Goal: Information Seeking & Learning: Learn about a topic

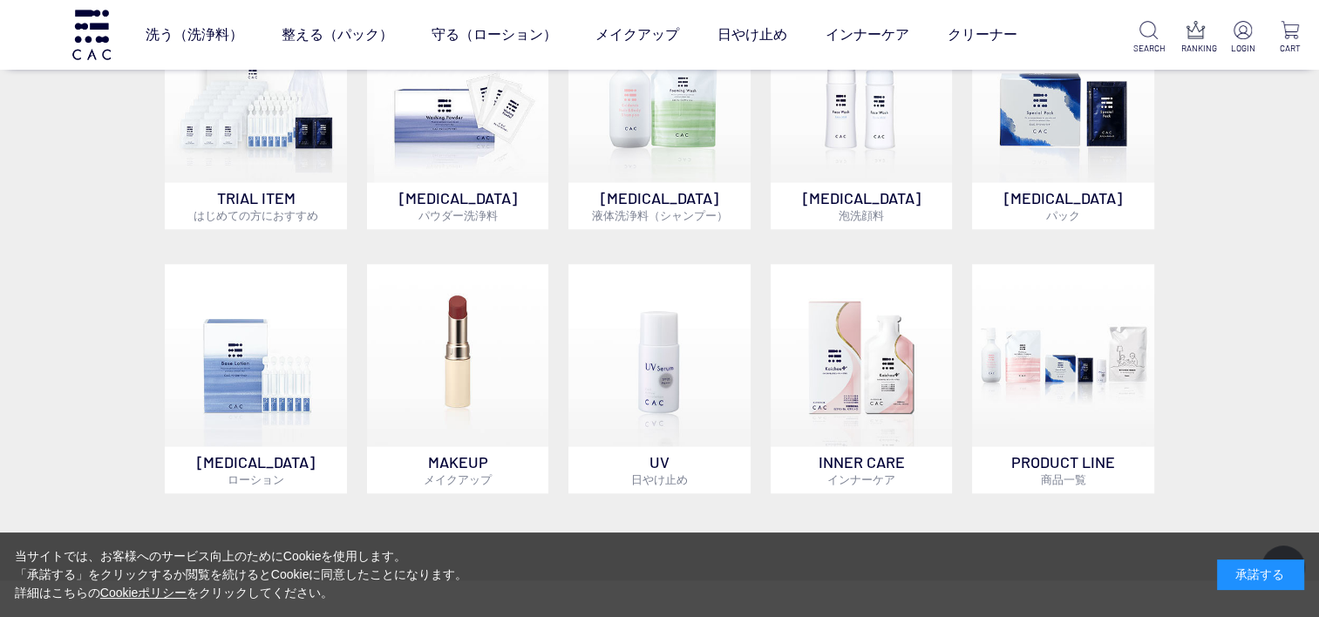
scroll to position [1481, 0]
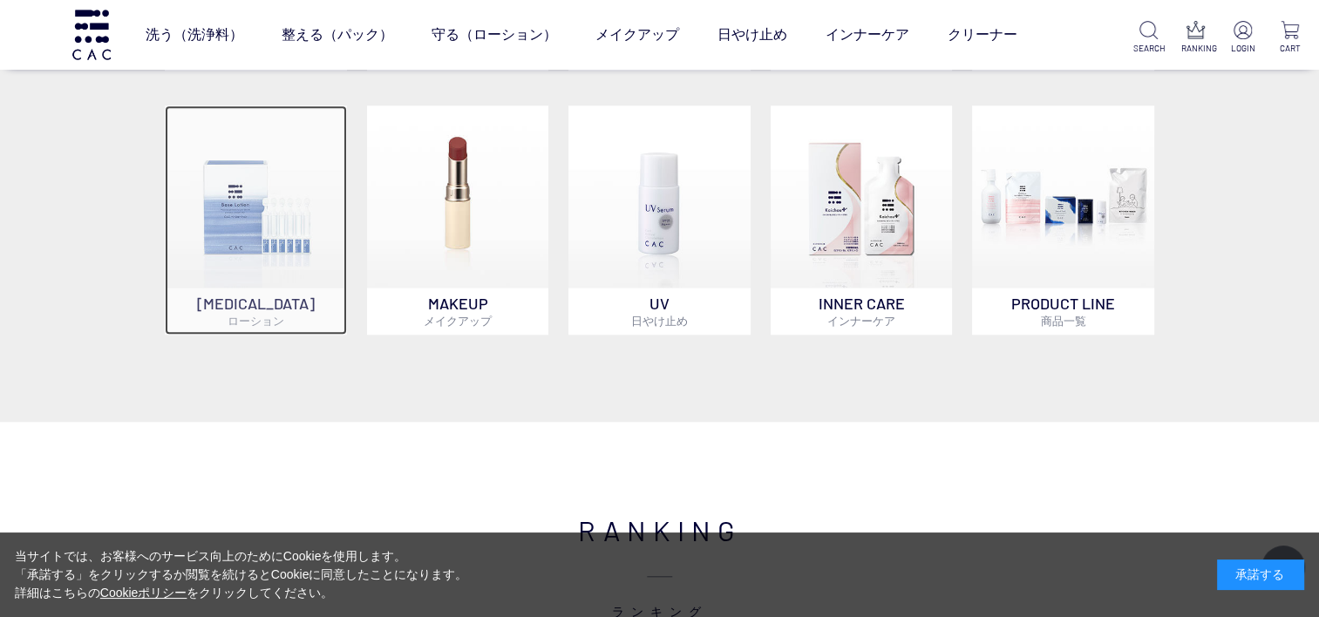
click at [218, 261] on img at bounding box center [256, 196] width 182 height 182
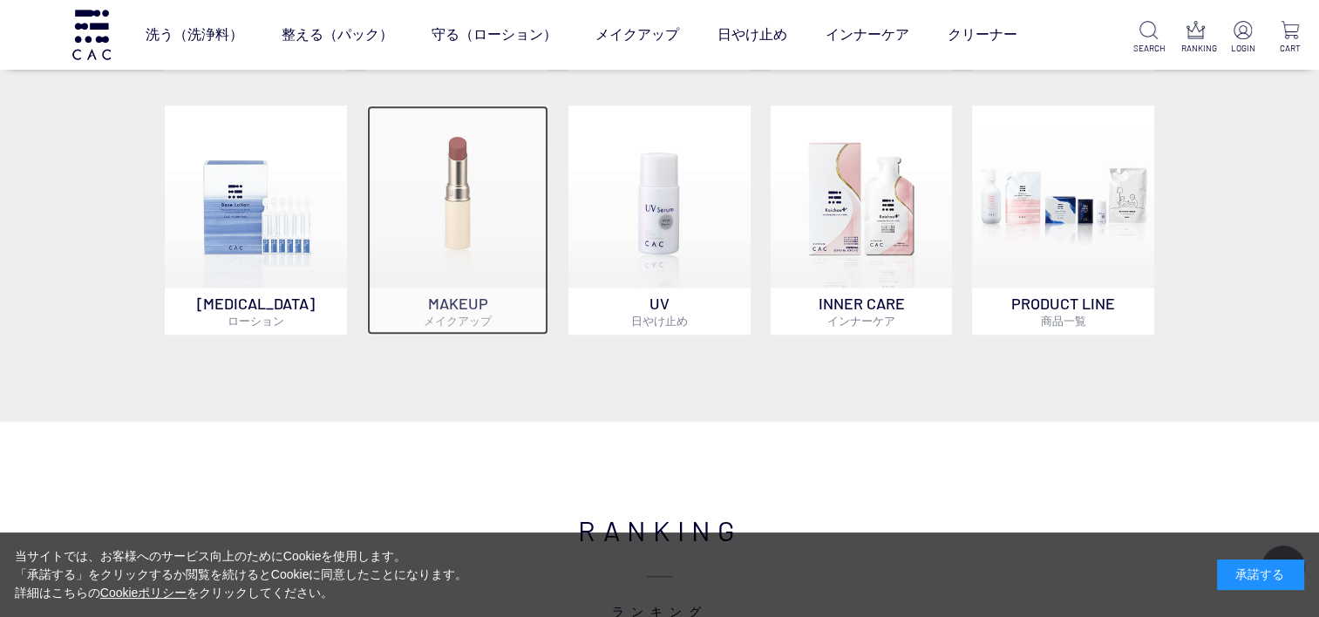
click at [432, 323] on span "メイクアップ" at bounding box center [458, 321] width 68 height 14
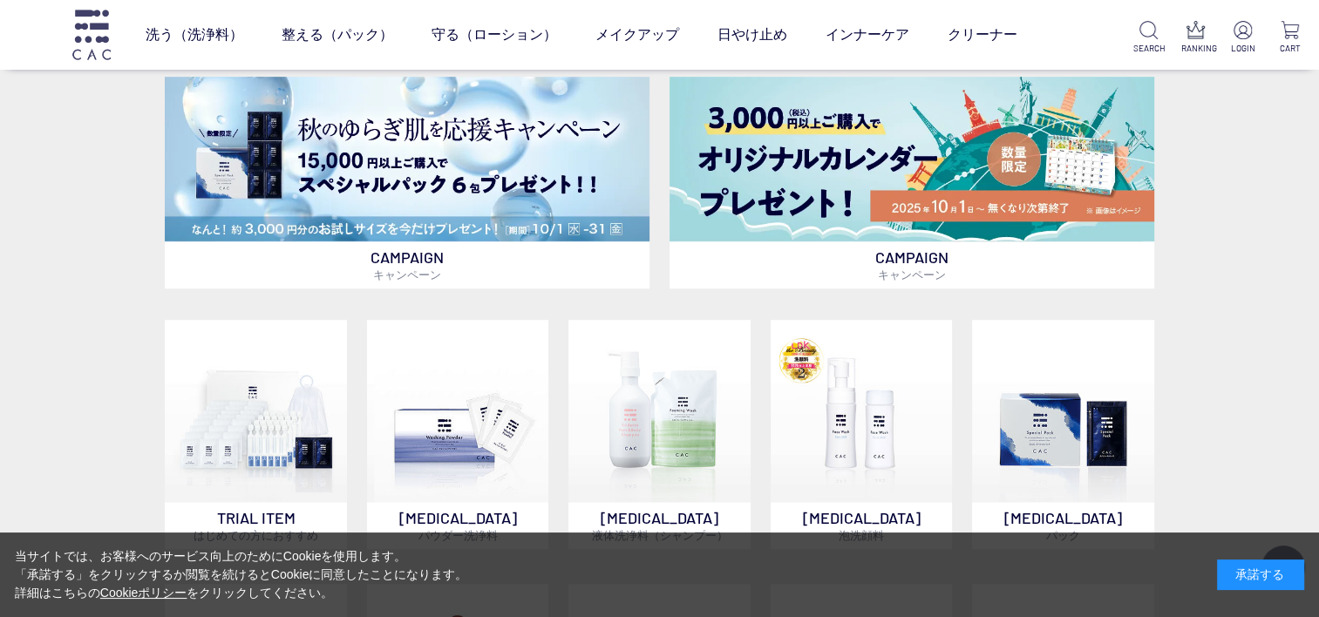
scroll to position [1133, 0]
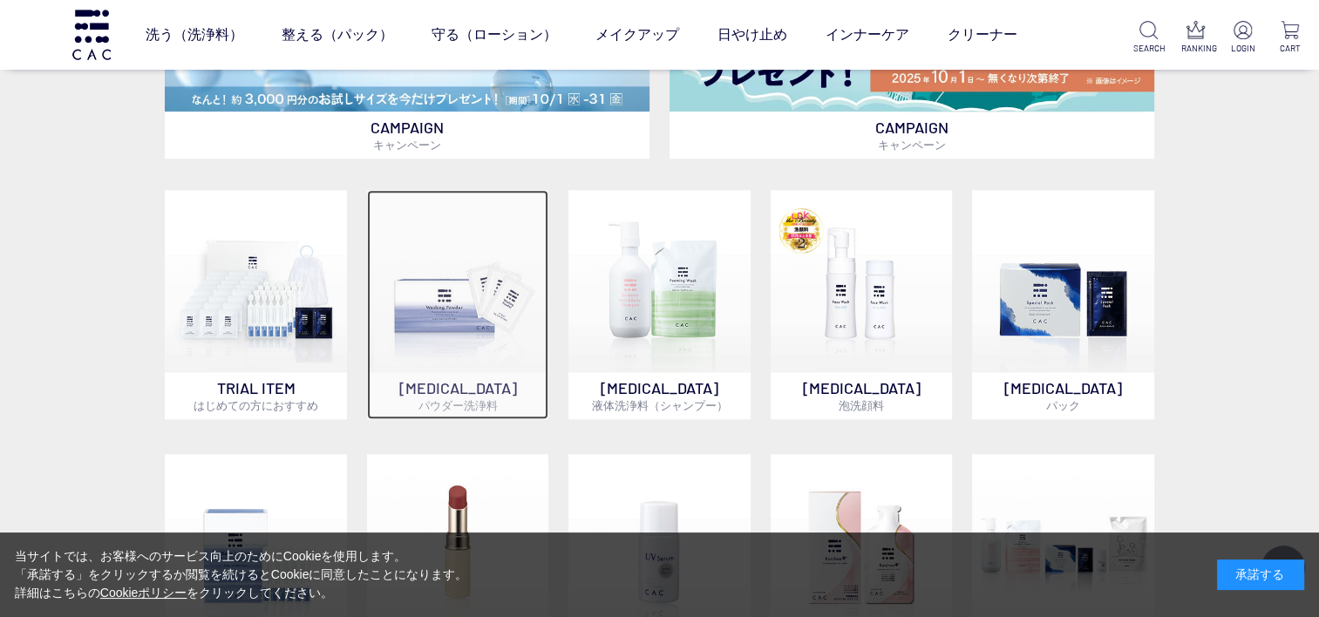
click at [395, 342] on img at bounding box center [458, 281] width 182 height 182
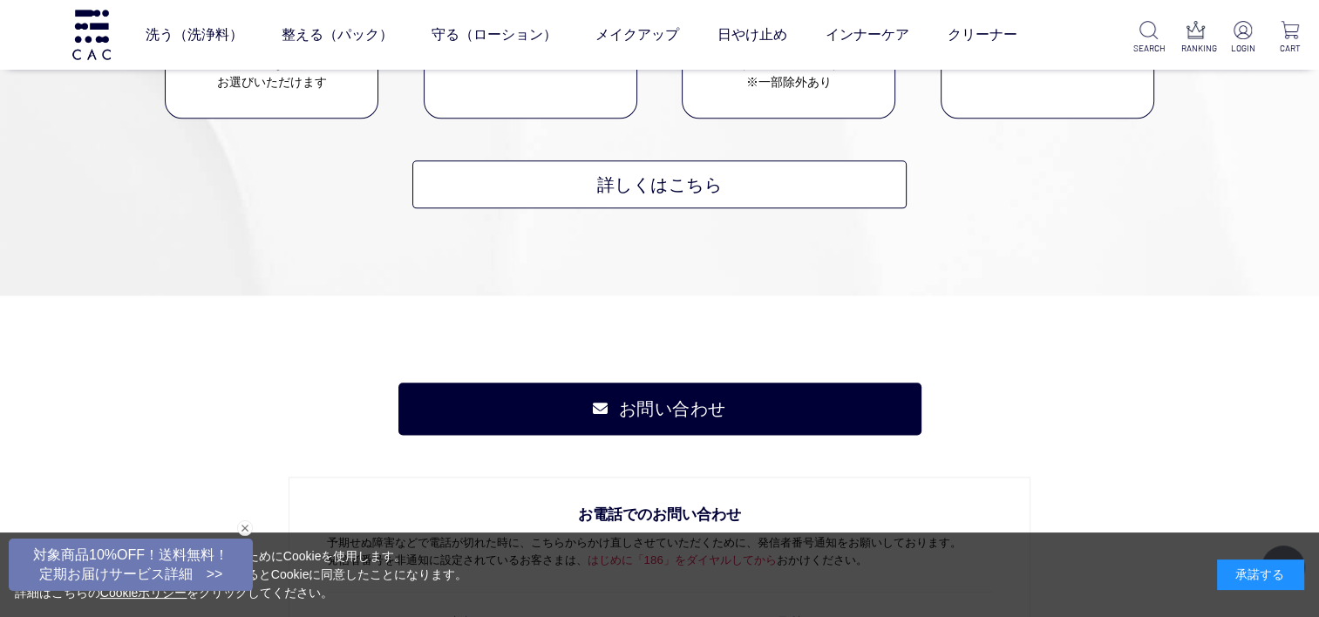
scroll to position [2266, 0]
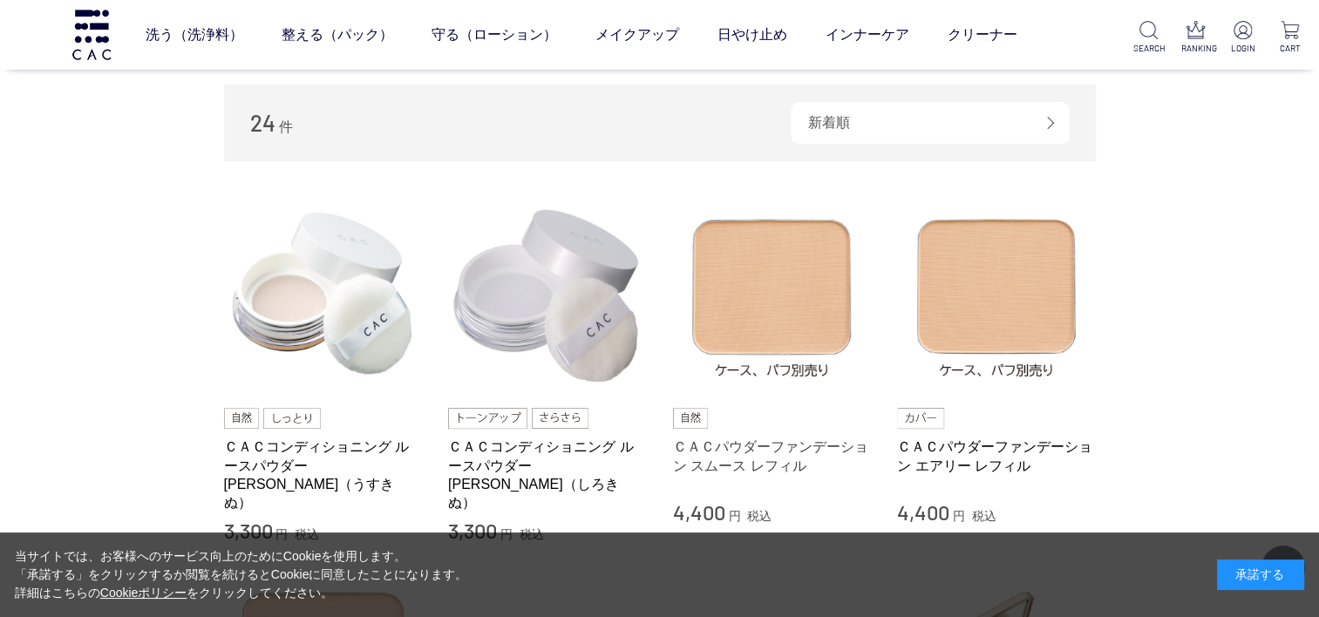
scroll to position [349, 0]
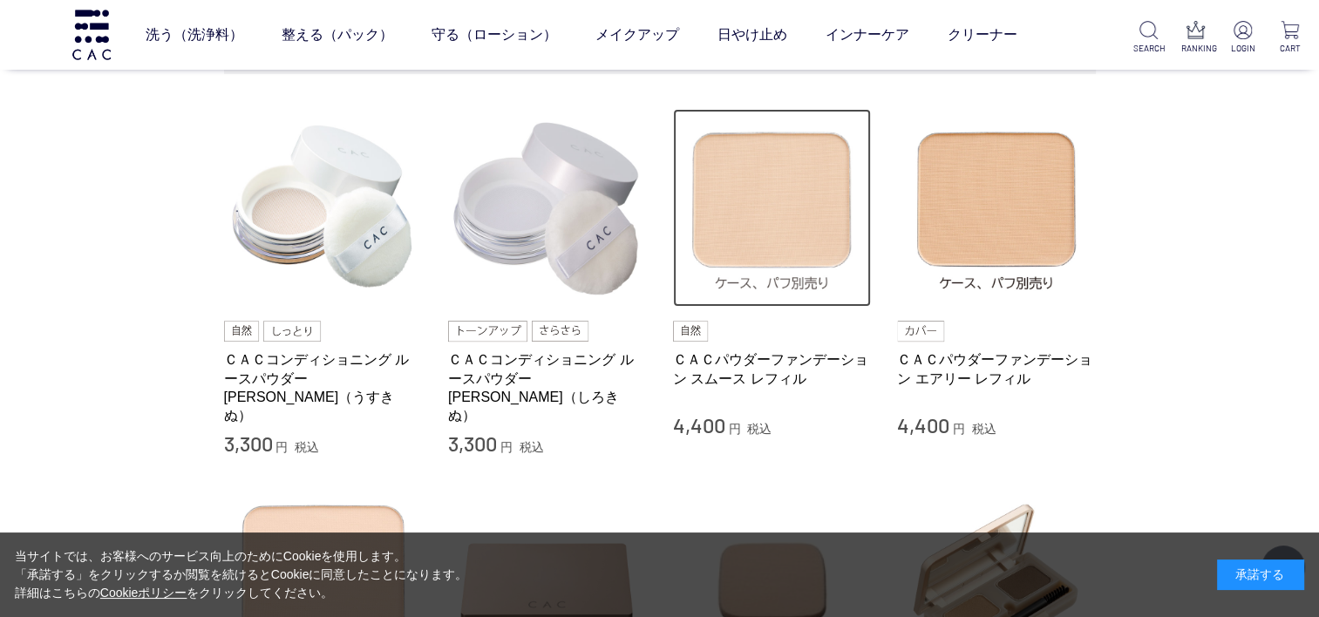
click at [779, 236] on img at bounding box center [772, 208] width 199 height 199
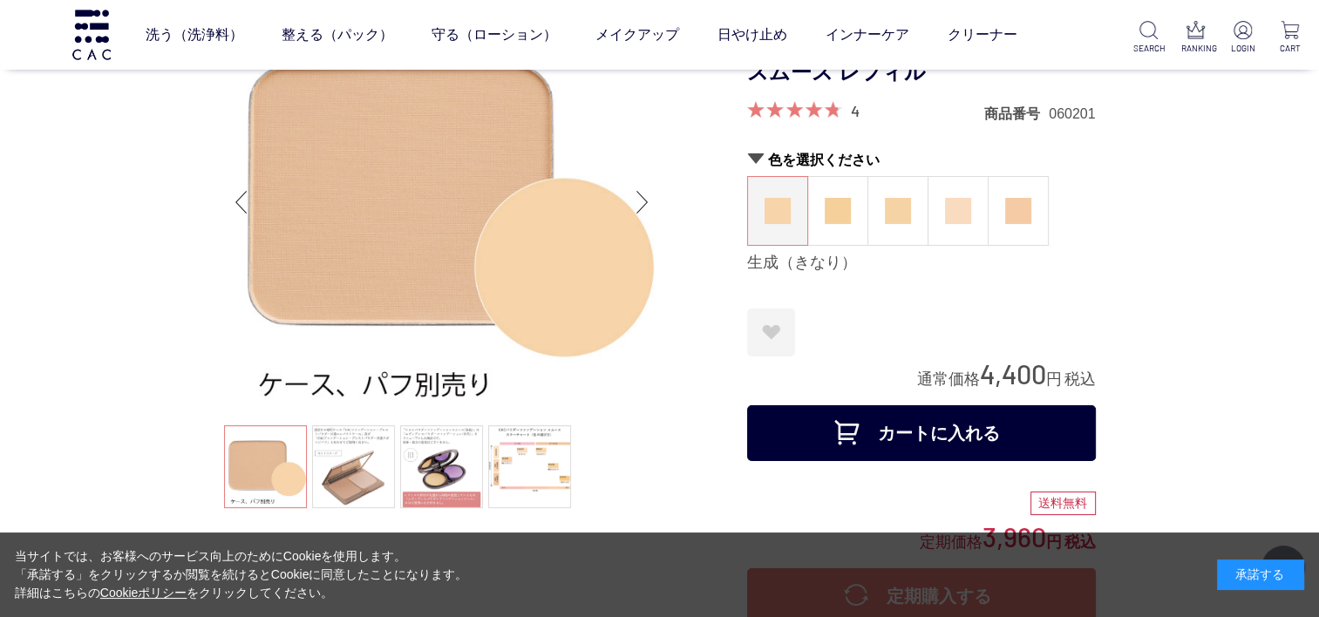
scroll to position [174, 0]
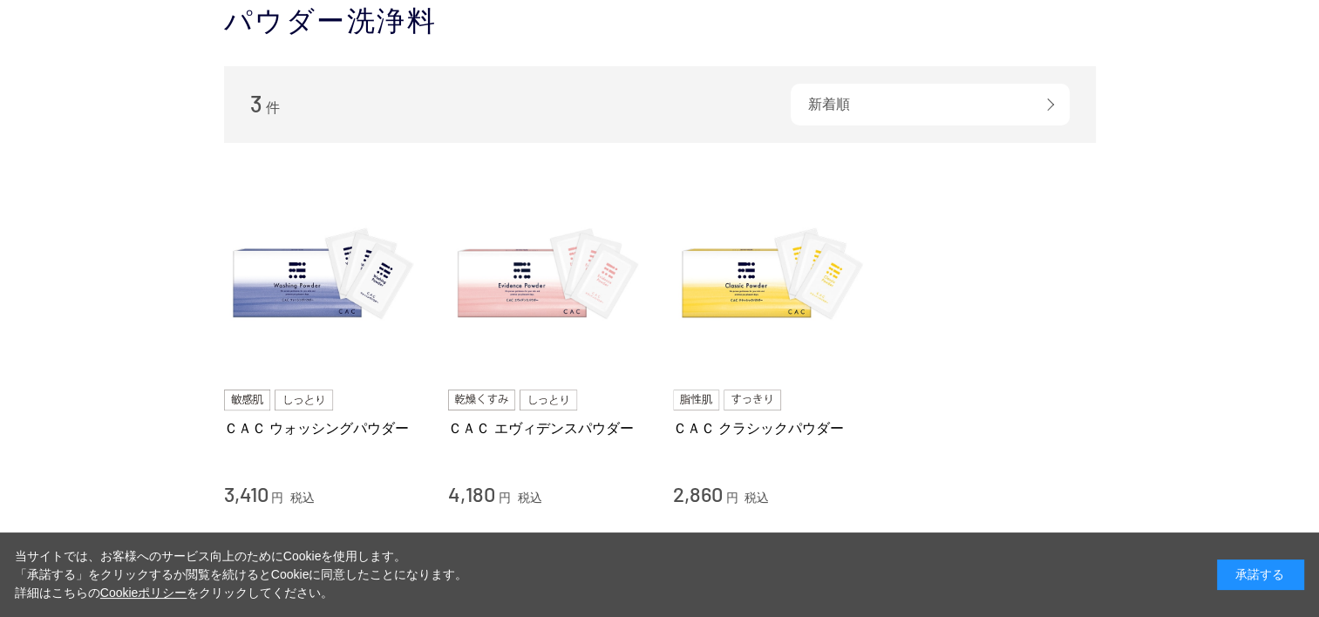
scroll to position [87, 0]
